Goal: Information Seeking & Learning: Learn about a topic

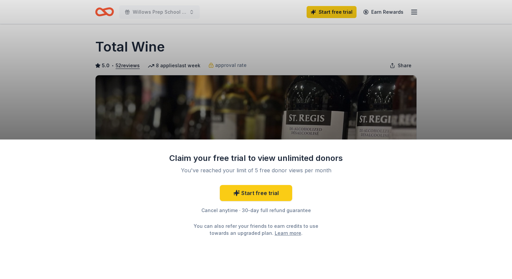
click at [253, 47] on div "Claim your free trial to view unlimited donors You've reached your limit of 5 f…" at bounding box center [256, 139] width 512 height 279
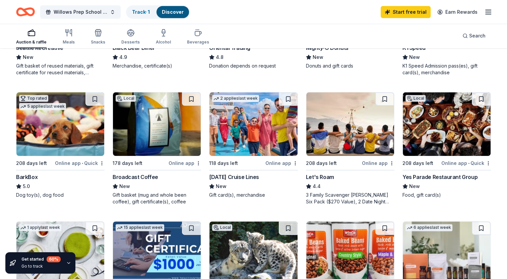
scroll to position [201, 0]
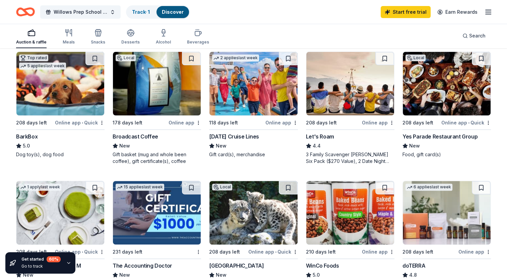
click at [347, 97] on img at bounding box center [350, 84] width 88 height 64
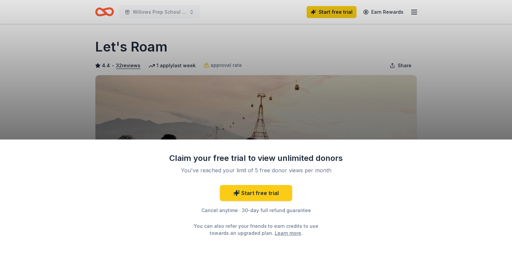
click at [276, 232] on link "Learn more" at bounding box center [288, 233] width 26 height 7
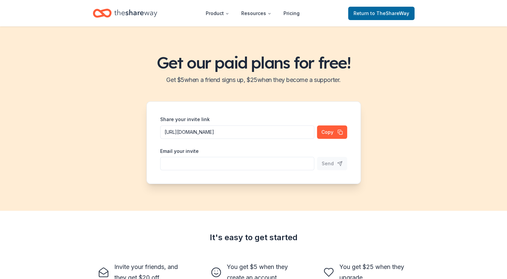
click at [257, 139] on input "Share your invite link" at bounding box center [237, 132] width 154 height 13
click at [400, 170] on div "Get our paid plans for free! Get $ 5 when a friend signs up, $ 25 when they bec…" at bounding box center [253, 118] width 507 height 185
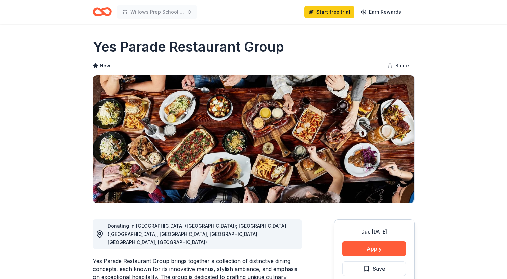
scroll to position [108, 0]
